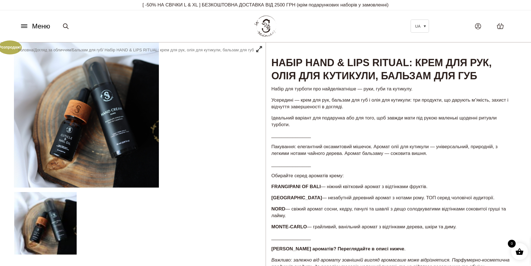
scroll to position [139, 0]
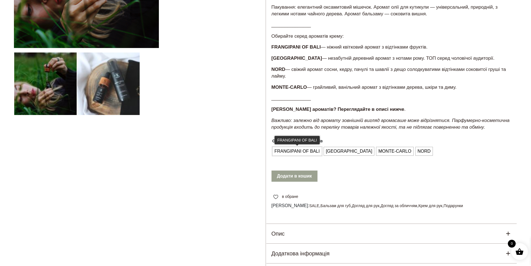
click at [300, 156] on span "FRANGIPANI OF BALI" at bounding box center [297, 151] width 48 height 9
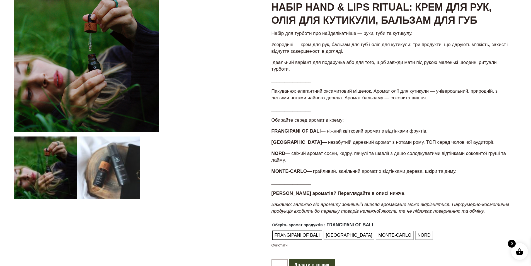
scroll to position [0, 0]
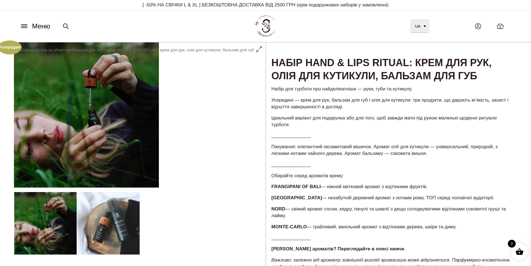
click at [415, 25] on span "UA" at bounding box center [417, 26] width 5 height 4
click at [424, 30] on link "UA" at bounding box center [420, 26] width 18 height 13
click at [437, 83] on h1 "Набір HAND & LIPS RITUAL: крем для рук, олія для кутикули, бальзам для губ" at bounding box center [391, 62] width 251 height 41
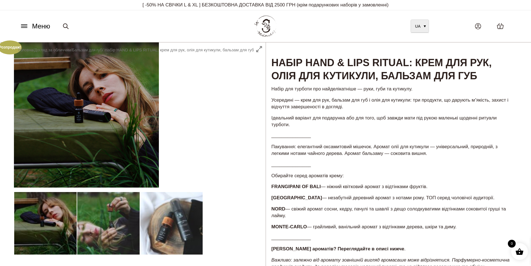
click at [424, 22] on link "UA" at bounding box center [420, 26] width 18 height 13
click at [443, 92] on p "Набір для турботи про найделікатніше — руки, губи та кутикулу." at bounding box center [391, 89] width 240 height 7
click at [499, 24] on icon at bounding box center [500, 26] width 7 height 6
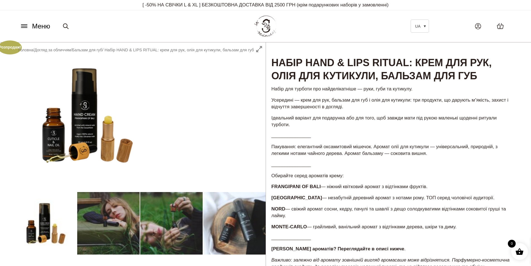
click at [504, 25] on link "2" at bounding box center [500, 26] width 18 height 18
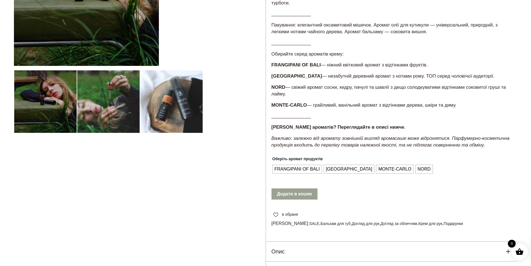
scroll to position [139, 0]
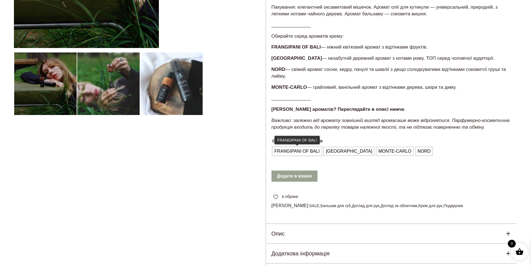
click at [298, 156] on span "FRANGIPANI OF BALI" at bounding box center [297, 151] width 48 height 9
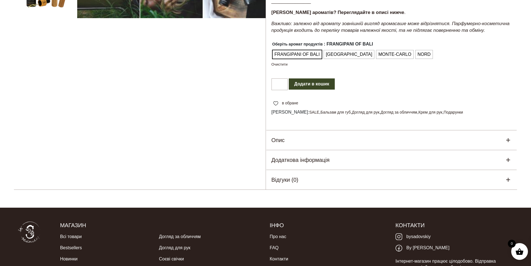
scroll to position [251, 0]
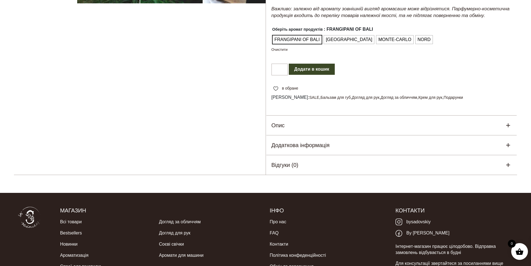
click at [316, 75] on button "Додати в кошик" at bounding box center [312, 69] width 46 height 11
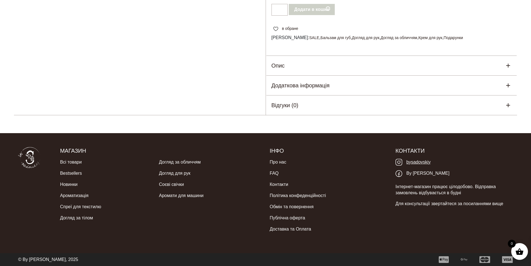
click at [406, 159] on link "bysadovskiy" at bounding box center [412, 161] width 35 height 11
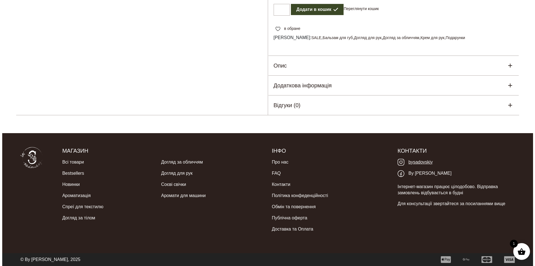
scroll to position [319, 0]
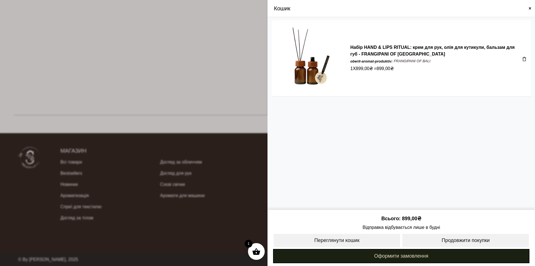
click at [406, 254] on link "Оформити замовлення" at bounding box center [401, 256] width 256 height 14
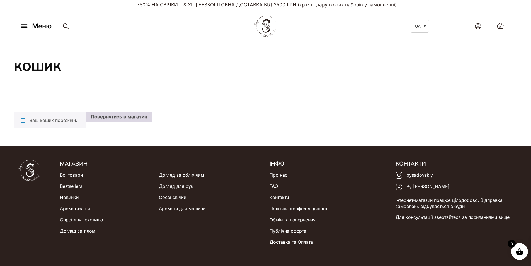
click at [116, 122] on link "Повернутись в магазин" at bounding box center [119, 116] width 66 height 11
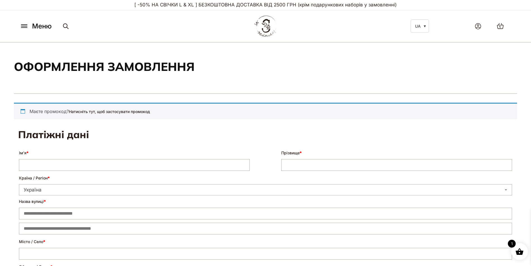
select select "****"
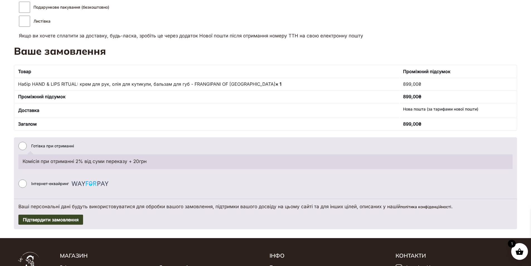
scroll to position [362, 0]
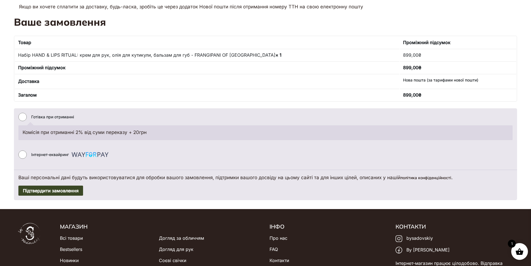
click at [36, 152] on label "Інтернет-еквайринг" at bounding box center [70, 154] width 79 height 13
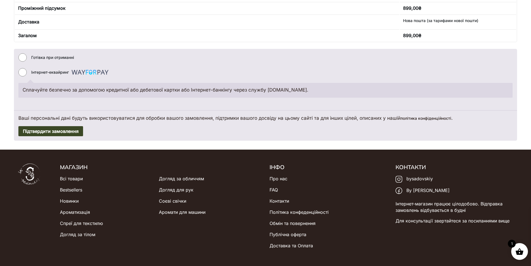
scroll to position [438, 0]
